Goal: Task Accomplishment & Management: Use online tool/utility

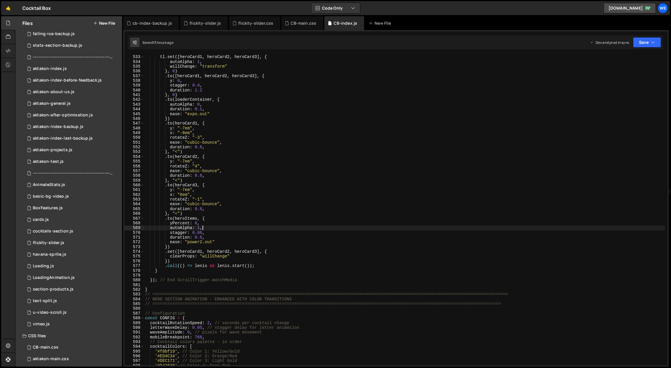
scroll to position [64, 0]
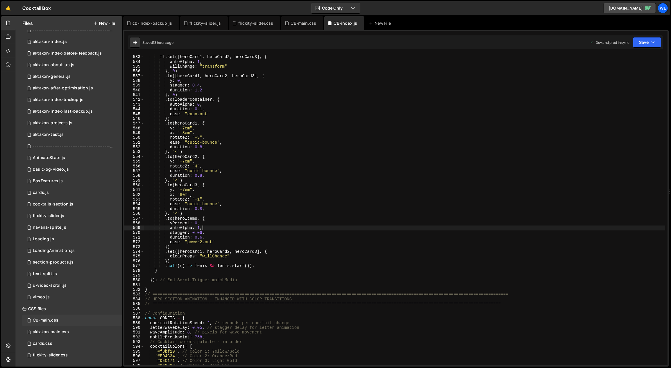
click at [57, 319] on div "CB-main.css" at bounding box center [46, 320] width 26 height 5
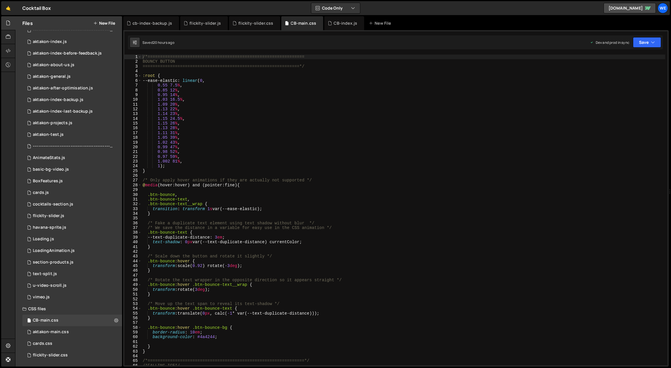
click at [297, 225] on div "/*=============================================================== BOUNCY BUTTON…" at bounding box center [404, 215] width 524 height 321
click at [143, 55] on div "/*=============================================================== BOUNCY BUTTON…" at bounding box center [404, 215] width 524 height 321
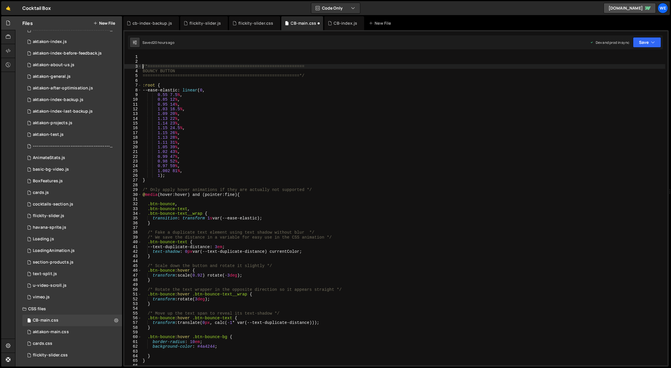
type textarea "/*==============================================================="
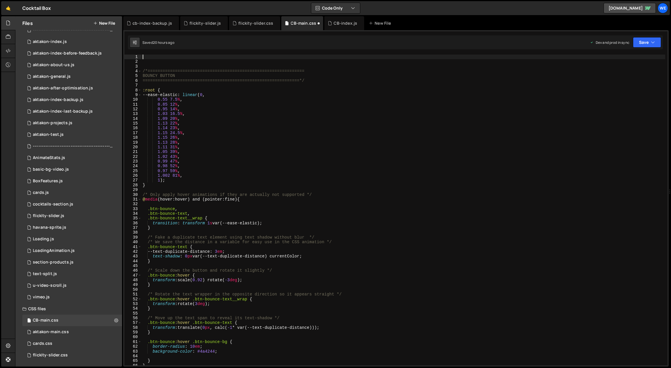
paste textarea "}"
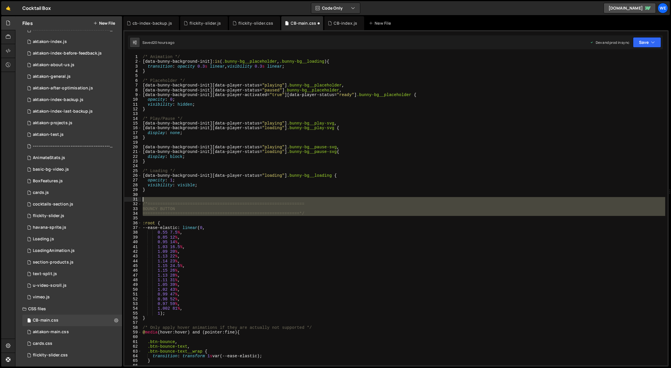
drag, startPoint x: 320, startPoint y: 217, endPoint x: 141, endPoint y: 201, distance: 180.3
click at [141, 201] on div "} 1 2 3 4 5 6 7 8 9 10 11 12 13 14 15 16 17 18 19 20 21 22 23 24 25 26 27 28 29…" at bounding box center [395, 210] width 543 height 311
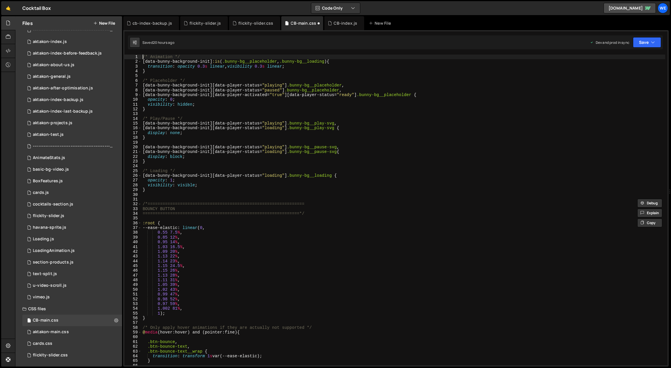
click at [142, 56] on div "/* Animation */ [ data-bunny-background-init ] :is ( .bunny-bg__placeholder , .…" at bounding box center [404, 215] width 524 height 321
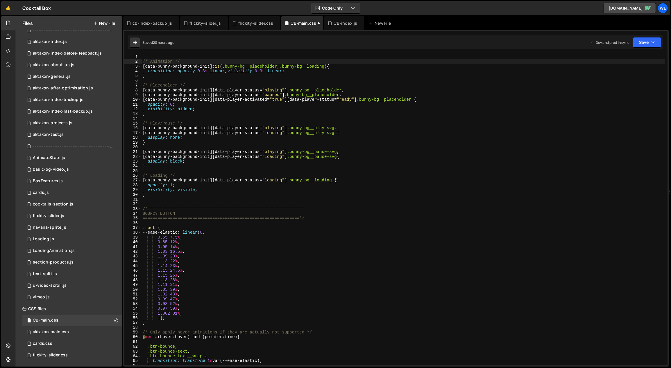
type textarea "/* Animation */"
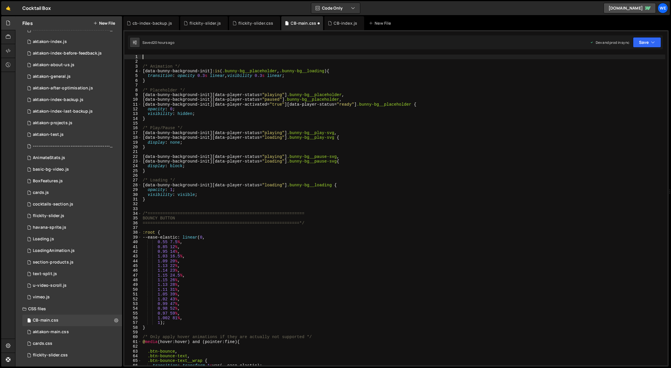
paste textarea "BOUNCY BUTTON"
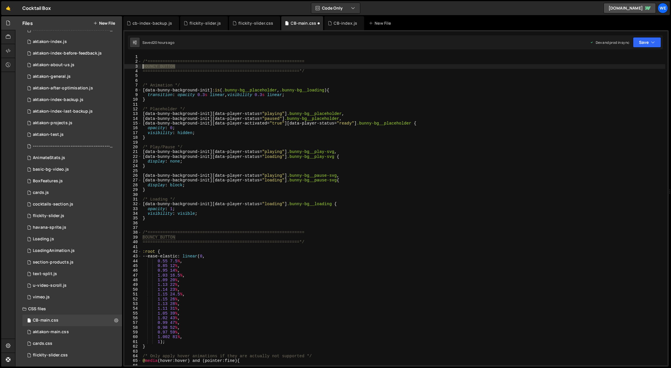
drag, startPoint x: 175, startPoint y: 65, endPoint x: 142, endPoint y: 66, distance: 32.6
click at [142, 66] on div "/*=============================================================== BOUNCY BUTTON…" at bounding box center [404, 215] width 524 height 321
click at [403, 83] on div "/*=============================================================== BUNNY BG VIDE…" at bounding box center [404, 215] width 524 height 321
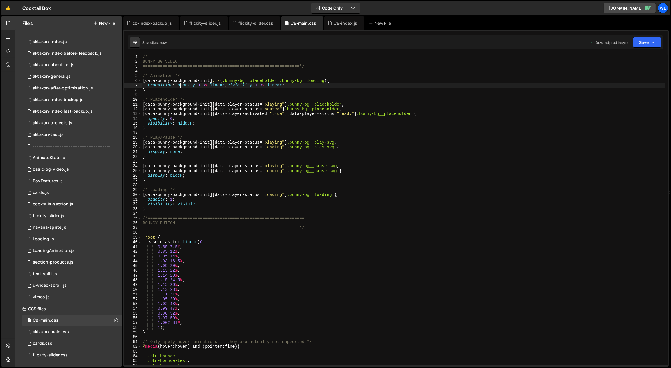
click at [372, 143] on div "/*=============================================================== BUNNY BG VIDE…" at bounding box center [404, 215] width 524 height 321
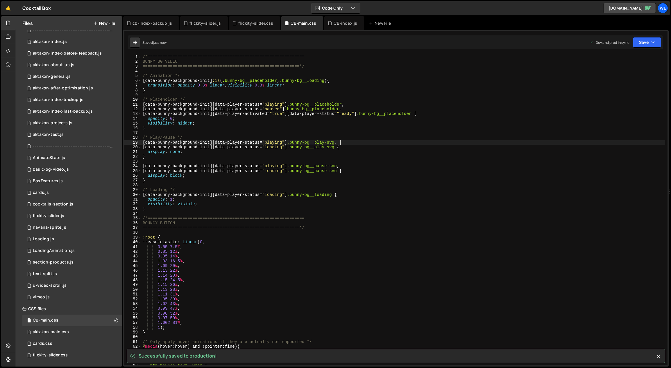
type textarea "[data-bunny-background-init][data-player-status="playing"] .bunny-bg__play-svg,"
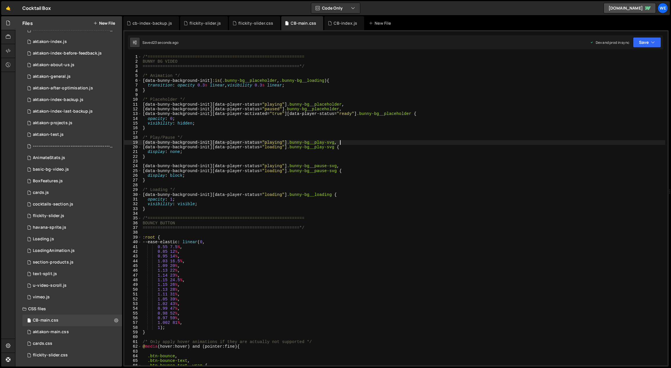
click at [250, 233] on div "/*=============================================================== BUNNY BG VIDE…" at bounding box center [404, 215] width 524 height 321
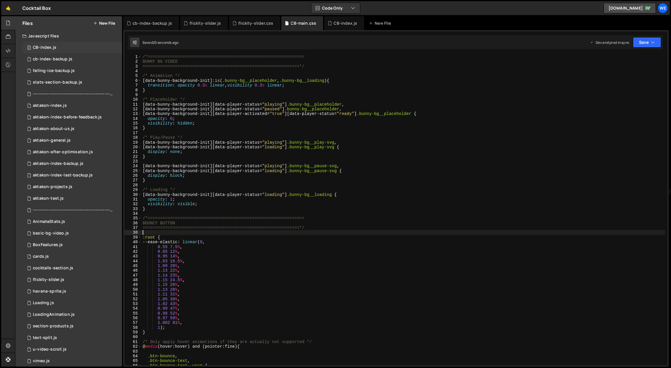
click at [51, 43] on div "0 CB-index.js 0" at bounding box center [72, 48] width 100 height 12
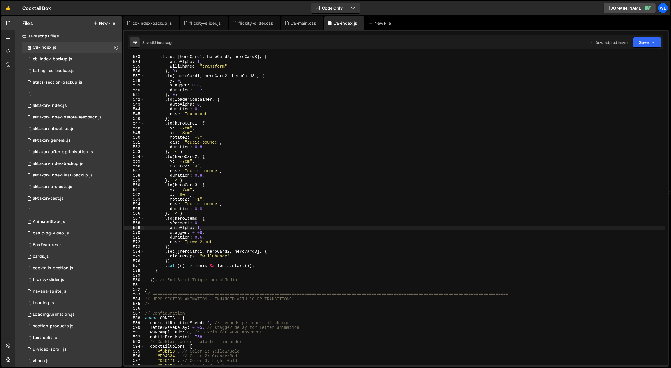
click at [298, 178] on div "// Add will-change for mobile performance tl . set ([ heroCard1 , heroCard2 , h…" at bounding box center [405, 210] width 522 height 321
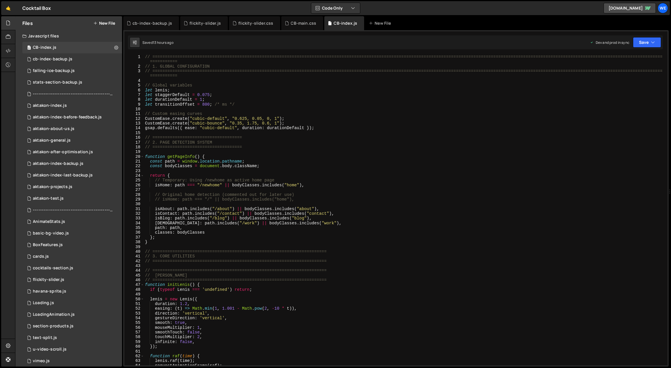
click at [226, 178] on div "// ============================================================================…" at bounding box center [405, 218] width 522 height 326
type textarea "return {"
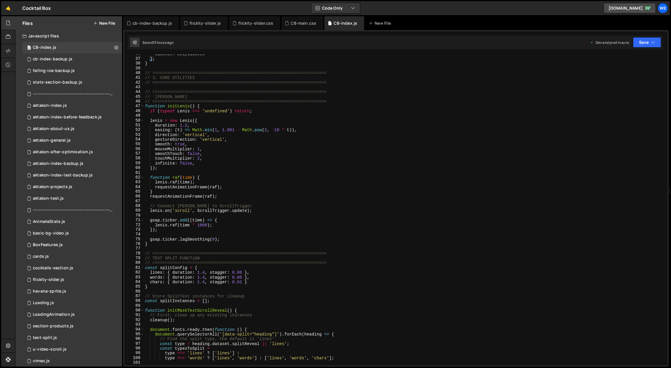
scroll to position [176, 0]
click at [176, 247] on div "classes : bodyClasses } ; } // ================================================…" at bounding box center [405, 212] width 522 height 321
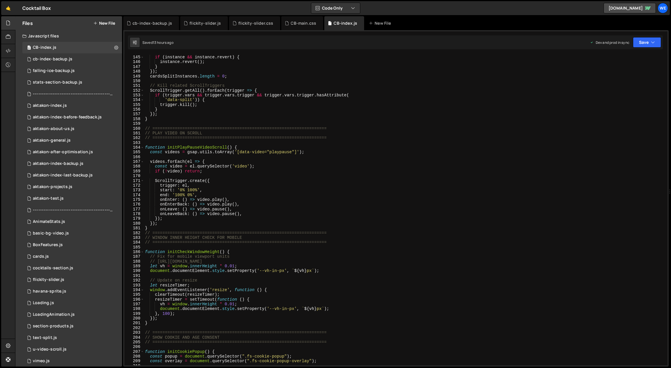
scroll to position [684, 0]
click at [171, 231] on div "cardsSplitInstances . forEach ( instance => { if ( instance && instance . rever…" at bounding box center [405, 210] width 522 height 321
click at [174, 228] on div "cardsSplitInstances . forEach ( instance => { if ( instance && instance . rever…" at bounding box center [405, 210] width 522 height 321
type textarea "}"
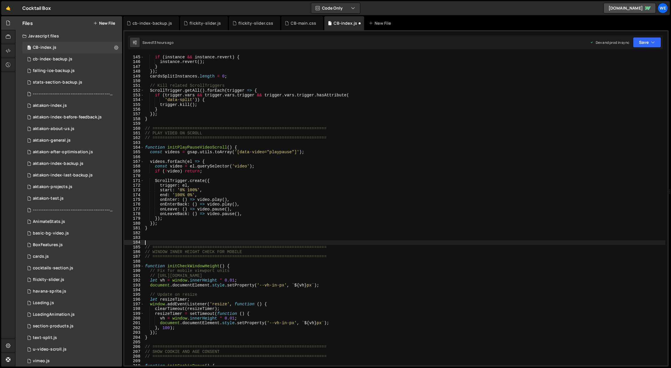
paste textarea "});"
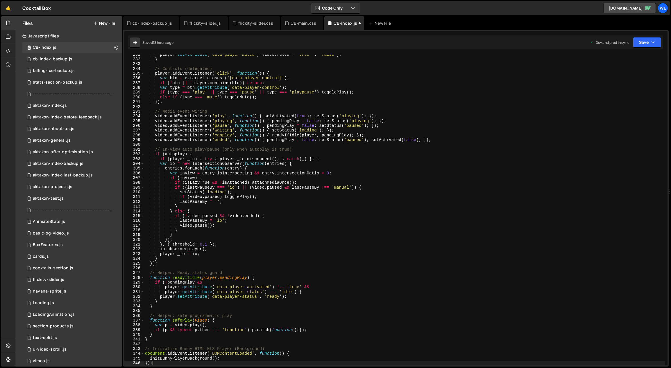
scroll to position [1364, 0]
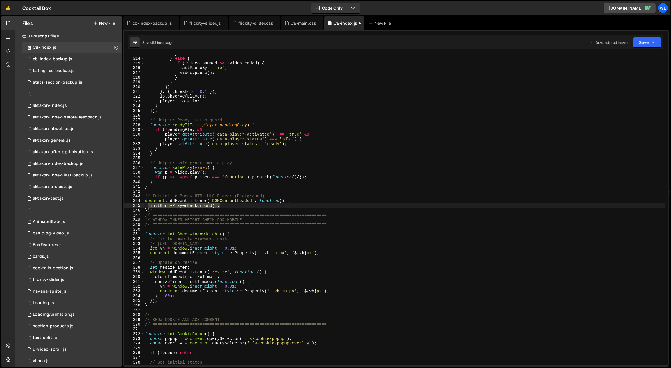
drag, startPoint x: 219, startPoint y: 206, endPoint x: 147, endPoint y: 206, distance: 71.5
click at [147, 206] on div "} } else { if ( ! video . paused && ! video . ended ) { lastPauseBy = 'io' ; vi…" at bounding box center [405, 211] width 522 height 321
type textarea "initBunnyPlayerBackground();"
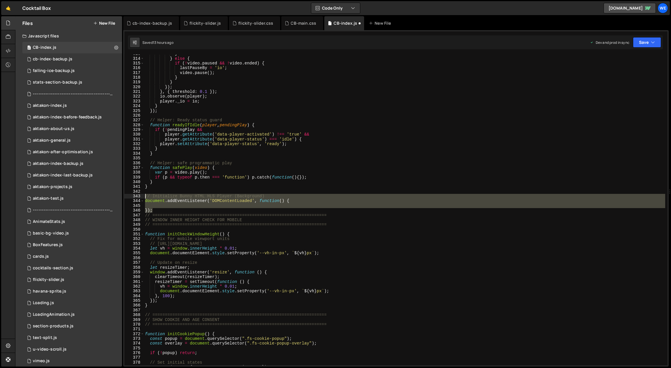
drag, startPoint x: 153, startPoint y: 207, endPoint x: 144, endPoint y: 196, distance: 14.3
click at [144, 196] on div "} } else { if ( ! video . paused && ! video . ended ) { lastPauseBy = 'io' ; vi…" at bounding box center [405, 211] width 522 height 321
type textarea "// Initialize Bunny HTML HLS Player (Background) document.addEventListener('DOM…"
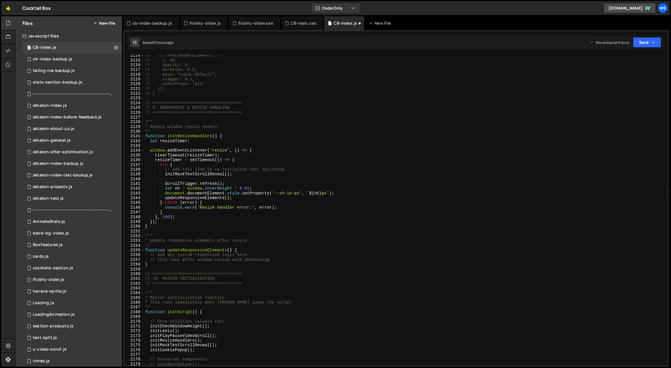
scroll to position [9209, 0]
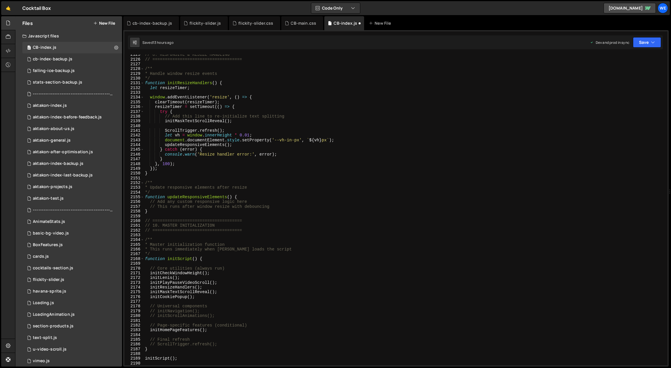
click at [244, 299] on div "// 8. RESPONSIVE & RESIZE HANDLING // ==================================== /** …" at bounding box center [405, 212] width 522 height 321
click at [233, 283] on div "// 8. RESPONSIVE & RESIZE HANDLING // ==================================== /** …" at bounding box center [405, 212] width 522 height 321
click at [227, 295] on div "// 8. RESPONSIVE & RESIZE HANDLING // ==================================== /** …" at bounding box center [405, 212] width 522 height 321
type textarea "initCookiePopup();"
paste textarea "initBunnyPlayerBackground();"
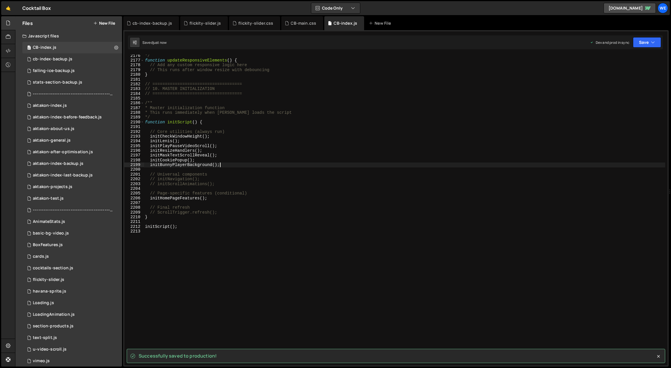
click at [225, 167] on div "*/ function updateResponsiveElements ( ) { // Add any custom responsive logic h…" at bounding box center [405, 213] width 522 height 321
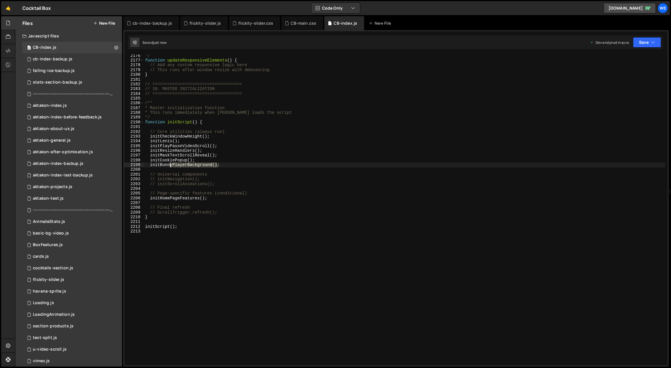
drag, startPoint x: 217, startPoint y: 165, endPoint x: 162, endPoint y: 165, distance: 54.9
click at [162, 165] on div "*/ function updateResponsiveElements ( ) { // Add any custom responsive logic h…" at bounding box center [405, 213] width 522 height 321
type textarea "initBunnyPlayerBackground();"
type input "unnyPlayerBackground()"
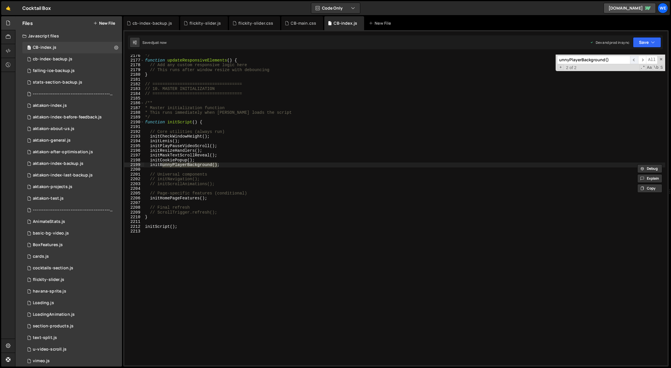
click at [636, 59] on span "​" at bounding box center [634, 60] width 8 height 8
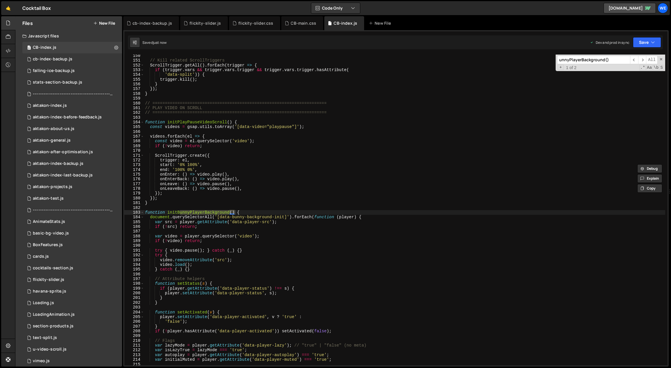
click at [316, 177] on div "// Kill related ScrollTriggers ScrollTrigger . getAll ( ) . forEach ( trigger =…" at bounding box center [405, 213] width 522 height 321
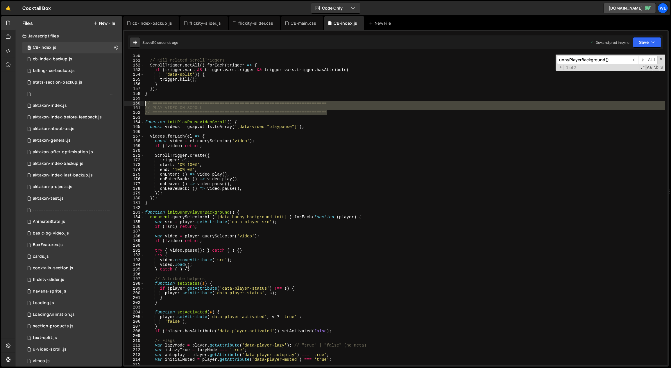
drag, startPoint x: 327, startPoint y: 111, endPoint x: 176, endPoint y: 146, distance: 155.4
click at [141, 102] on div "onEnter: () => [DOMAIN_NAME](), 150 151 152 153 154 155 156 157 158 159 160 161…" at bounding box center [395, 210] width 543 height 311
click at [175, 205] on div "// Kill related ScrollTriggers ScrollTrigger . getAll ( ) . forEach ( trigger =…" at bounding box center [405, 213] width 522 height 321
type textarea "}"
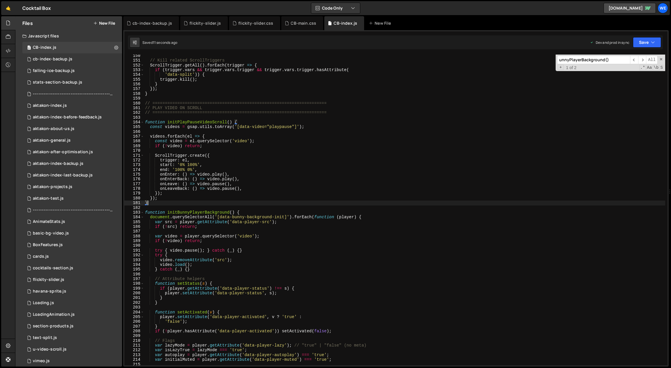
scroll to position [0, 0]
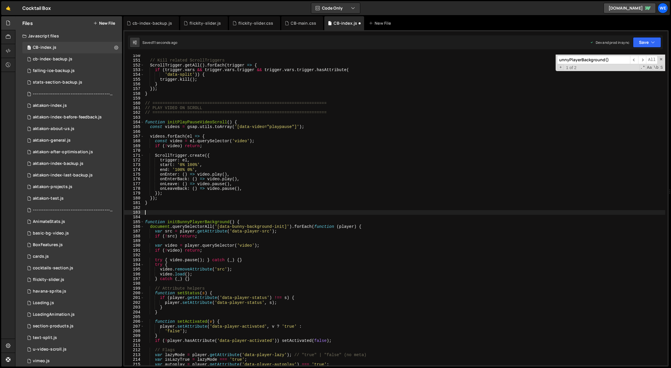
paste textarea "// ======================================================================"
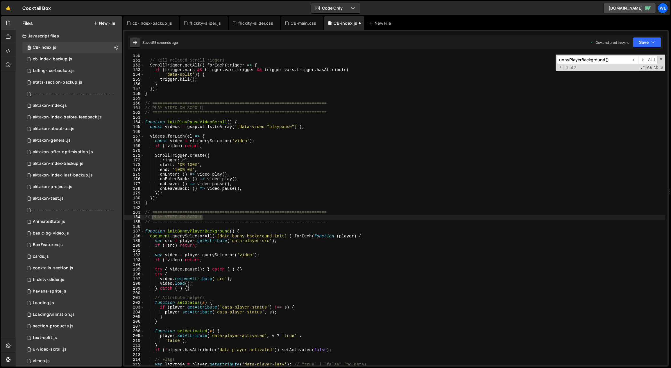
drag, startPoint x: 168, startPoint y: 217, endPoint x: 153, endPoint y: 217, distance: 15.4
click at [153, 217] on div "// Kill related ScrollTriggers ScrollTrigger . getAll ( ) . forEach ( trigger =…" at bounding box center [405, 213] width 522 height 321
click at [358, 210] on div "// Kill related ScrollTriggers ScrollTrigger . getAll ( ) . forEach ( trigger =…" at bounding box center [405, 213] width 522 height 321
type textarea "// ======================================================================"
